Goal: Task Accomplishment & Management: Manage account settings

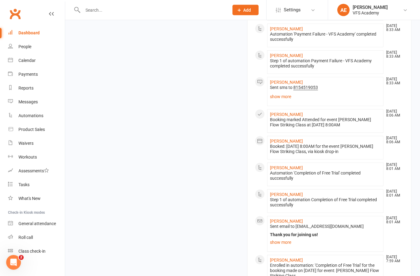
click at [311, 208] on div "Step 1 of automation Completion of Free Trial completed successfully" at bounding box center [325, 203] width 111 height 10
click at [294, 197] on link "[PERSON_NAME]" at bounding box center [286, 195] width 33 height 5
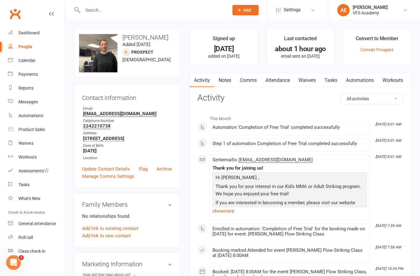
click at [381, 49] on link "Convert Prospect" at bounding box center [376, 49] width 33 height 5
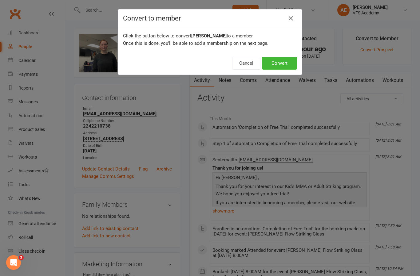
click at [278, 64] on button "Convert" at bounding box center [279, 63] width 35 height 13
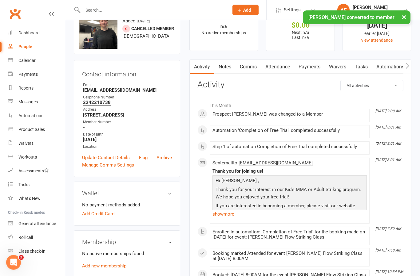
scroll to position [24, 0]
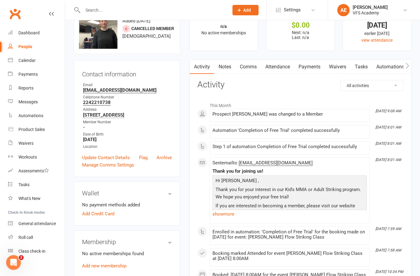
click at [96, 278] on div "Membership No active memberships found Add new membership" at bounding box center [127, 255] width 106 height 48
click at [91, 277] on div "Membership No active memberships found Add new membership" at bounding box center [127, 255] width 106 height 48
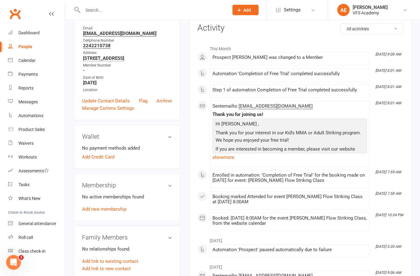
scroll to position [80, 0]
click at [118, 212] on link "Add new membership" at bounding box center [104, 210] width 44 height 6
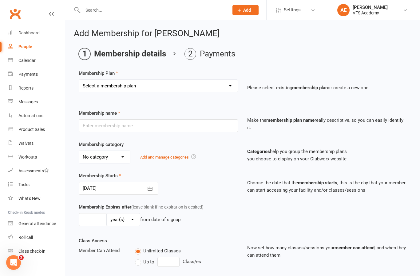
click at [232, 91] on select "Select a membership plan Create new Membership Plan Kid's Monthly Unlimited Kid…" at bounding box center [158, 86] width 158 height 12
select select "38"
type input "4 times per month"
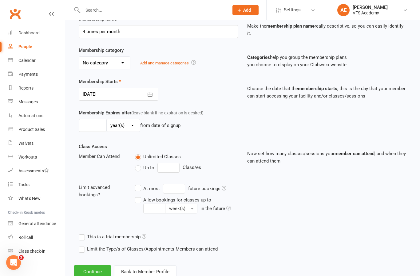
scroll to position [119, 0]
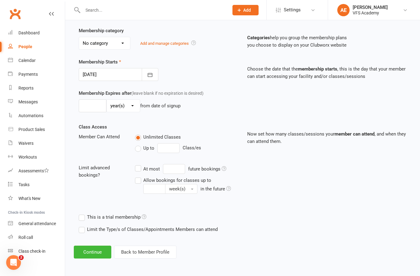
click at [90, 248] on button "Continue" at bounding box center [92, 252] width 37 height 13
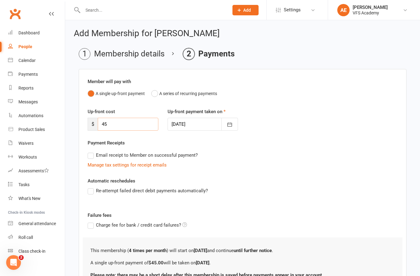
click at [145, 123] on input "45" at bounding box center [128, 124] width 60 height 13
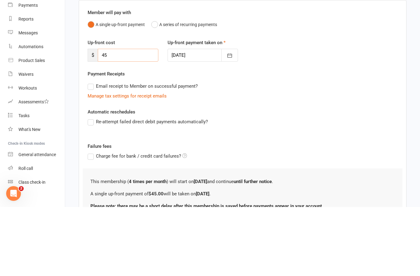
type input "4"
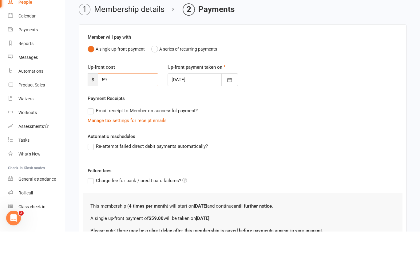
type input "59"
click at [350, 108] on div "Up-front cost $ 59 Up-front payment taken on 16 Aug 2025 August 2025 Sun Mon Tu…" at bounding box center [242, 123] width 319 height 31
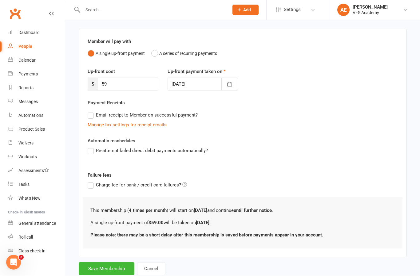
scroll to position [38, 0]
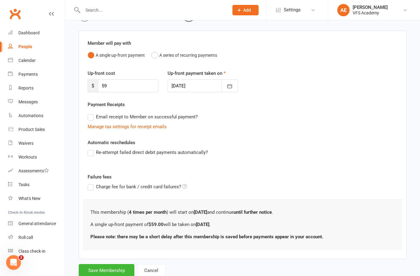
click at [113, 275] on button "Save Membership" at bounding box center [107, 270] width 56 height 13
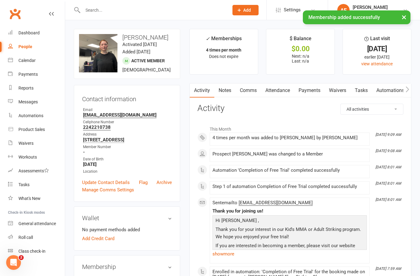
click at [318, 93] on link "Payments" at bounding box center [309, 91] width 30 height 14
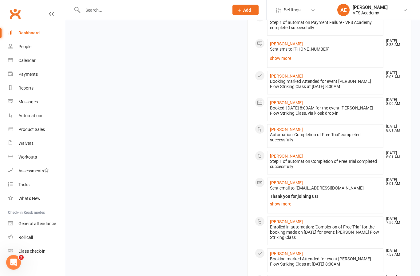
scroll to position [445, 0]
click at [290, 132] on link "[PERSON_NAME]" at bounding box center [286, 129] width 33 height 5
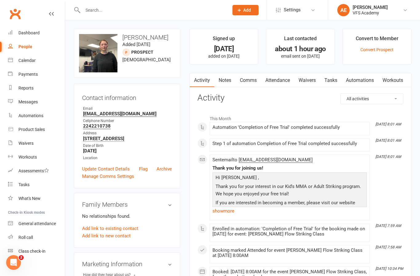
scroll to position [8, 0]
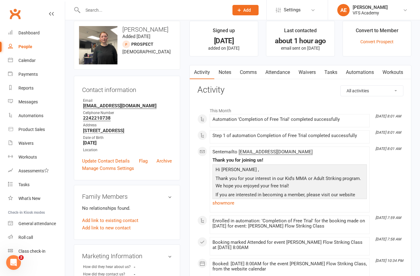
click at [27, 38] on link "Dashboard" at bounding box center [36, 33] width 57 height 14
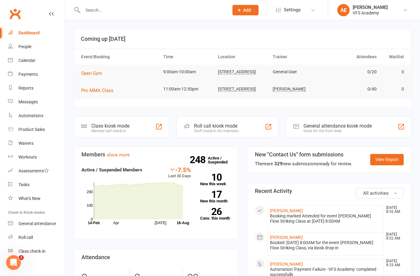
click at [162, 6] on input "text" at bounding box center [152, 10] width 143 height 9
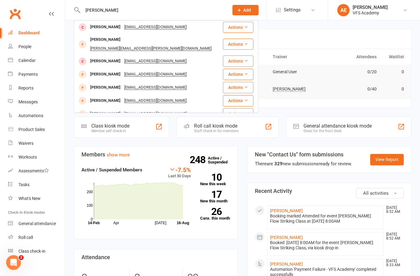
type input "Ismael"
click at [197, 55] on div "Ismael Morales alonzojumenes@gmail.com" at bounding box center [148, 61] width 148 height 13
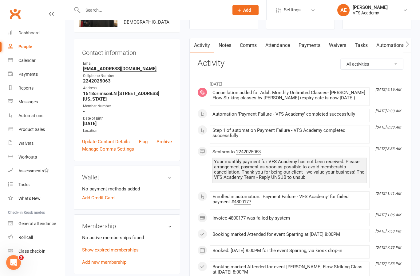
scroll to position [45, 0]
click at [96, 266] on div "No active memberships found Show expired memberships Add new membership" at bounding box center [127, 250] width 90 height 32
click at [84, 265] on link "Add new membership" at bounding box center [104, 263] width 44 height 6
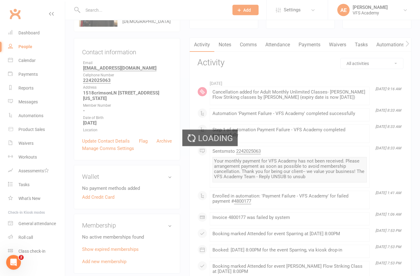
scroll to position [46, 0]
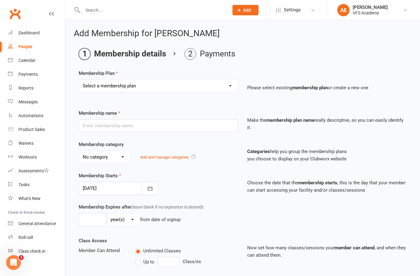
click at [192, 84] on select "Select a membership plan Create new Membership Plan Kid's Monthly Unlimited Kid…" at bounding box center [158, 86] width 158 height 12
select select "4"
type input "Adult Striking - 8 times per month"
select select "3"
type input "0"
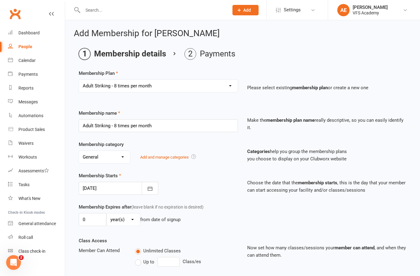
type input "8"
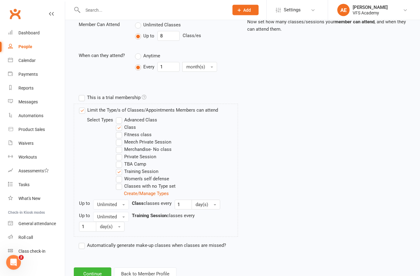
scroll to position [228, 0]
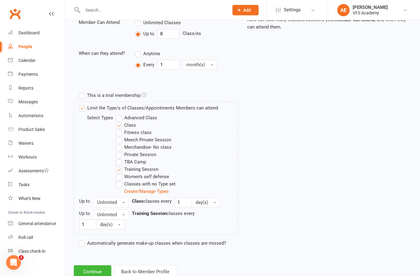
click at [90, 271] on button "Continue" at bounding box center [92, 272] width 37 height 13
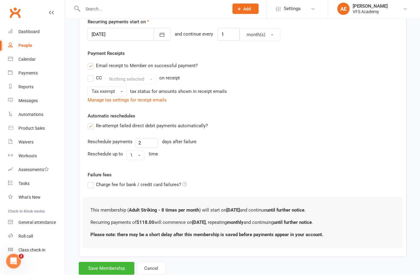
scroll to position [150, 0]
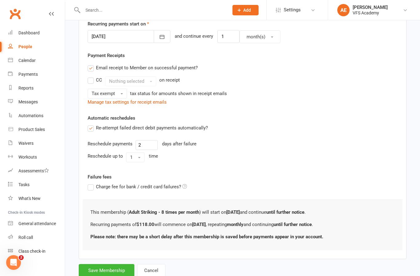
click at [110, 270] on button "Save Membership" at bounding box center [107, 270] width 56 height 13
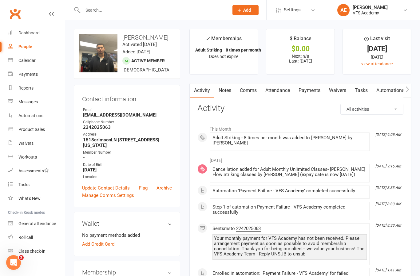
click at [312, 92] on link "Payments" at bounding box center [309, 91] width 30 height 14
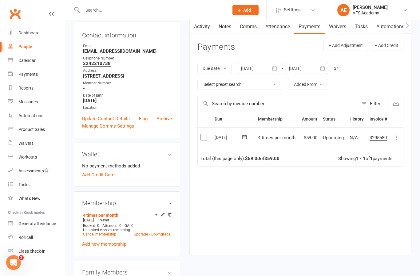
click at [399, 139] on icon at bounding box center [396, 138] width 6 height 6
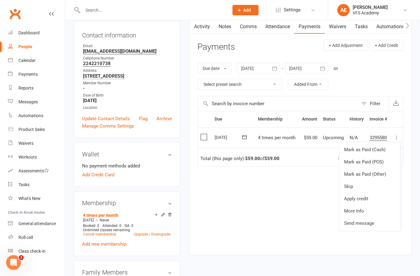
click at [379, 172] on link "Mark as Paid (Other)" at bounding box center [369, 174] width 61 height 12
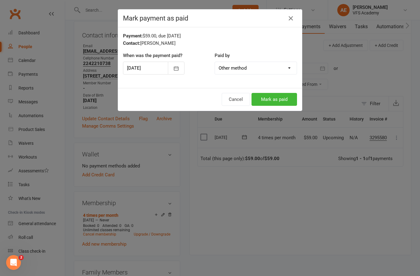
click at [275, 100] on button "Mark as paid" at bounding box center [273, 99] width 45 height 13
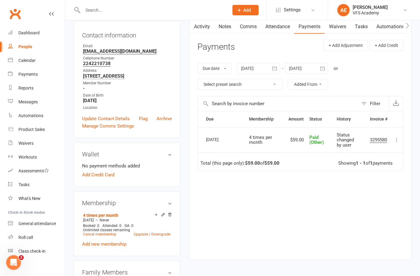
click at [197, 265] on div "upload photo change photo Madison Lampert Activated 16 August, 2025 Added 2 Mar…" at bounding box center [242, 257] width 346 height 585
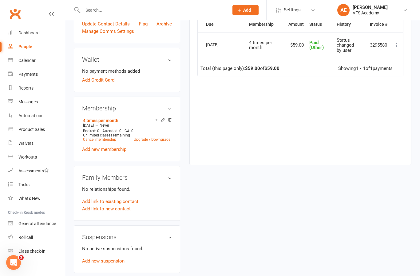
scroll to position [161, 0]
